Goal: Navigation & Orientation: Find specific page/section

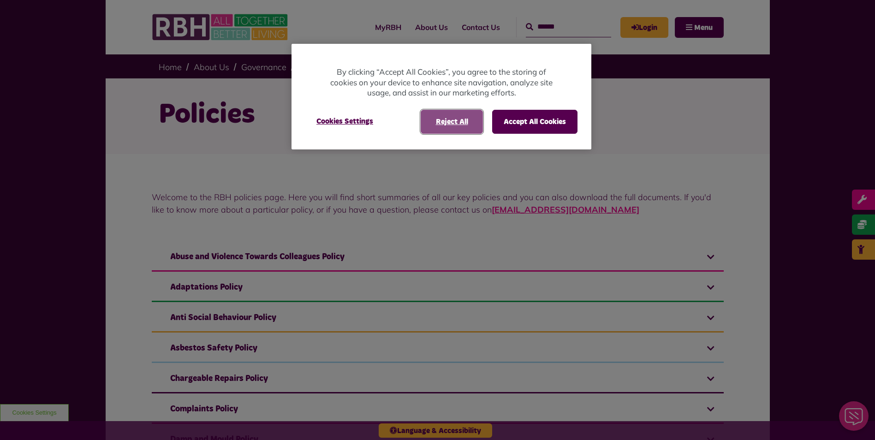
click at [442, 124] on button "Reject All" at bounding box center [452, 122] width 62 height 24
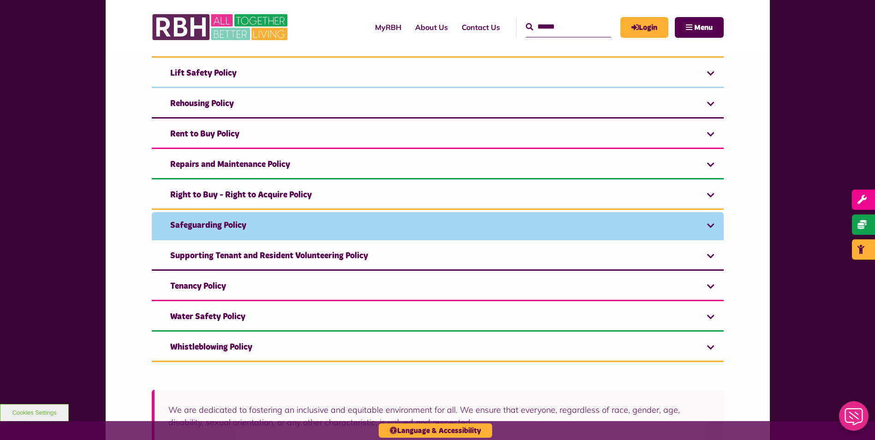
scroll to position [738, 0]
